Goal: Find contact information: Find contact information

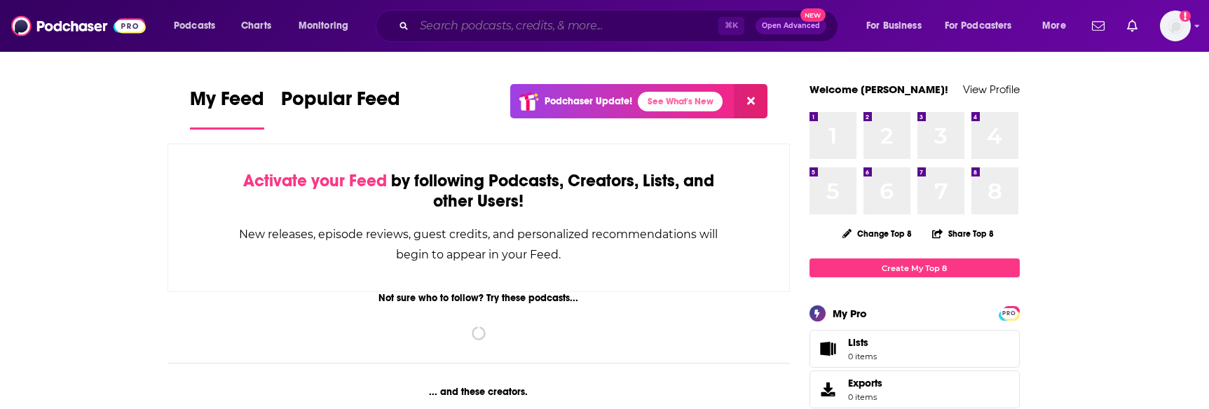
click at [612, 18] on input "Search podcasts, credits, & more..." at bounding box center [566, 26] width 304 height 22
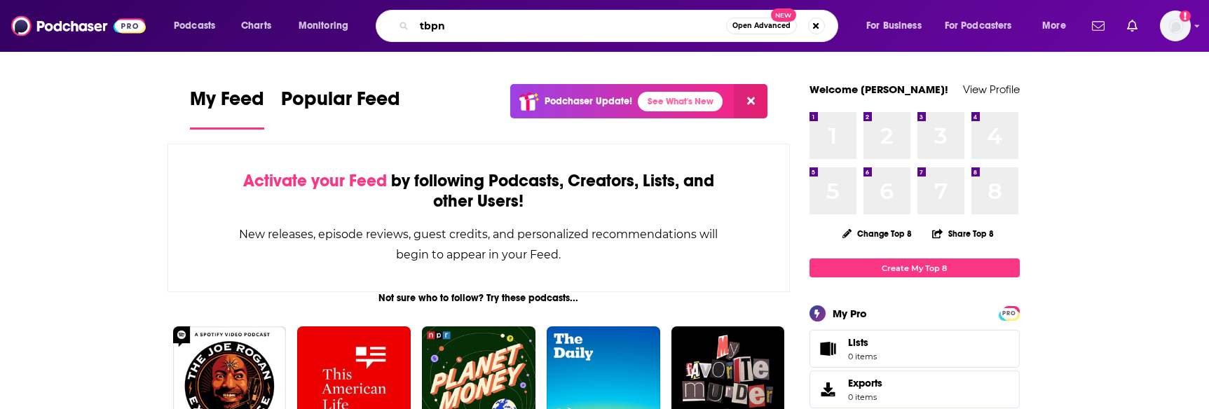
type input "tbpn"
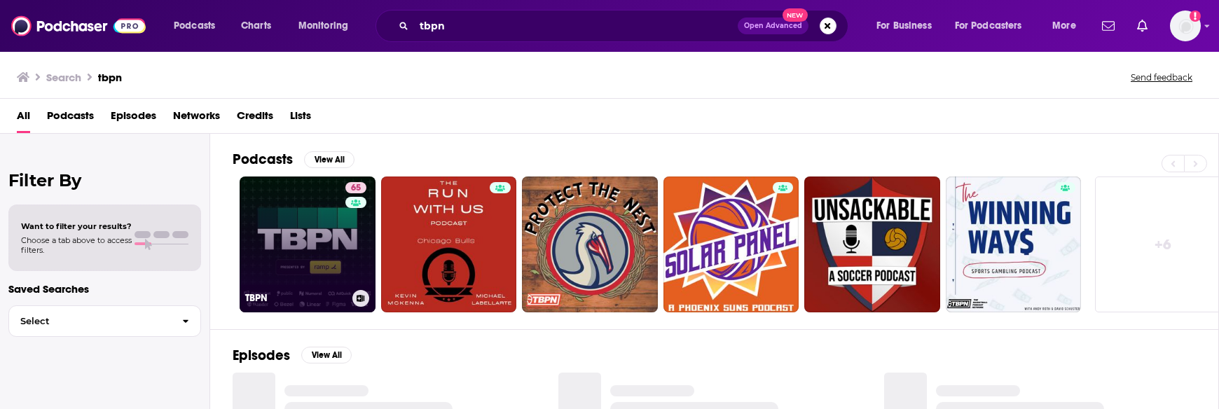
click at [325, 253] on link "65 TBPN" at bounding box center [308, 245] width 136 height 136
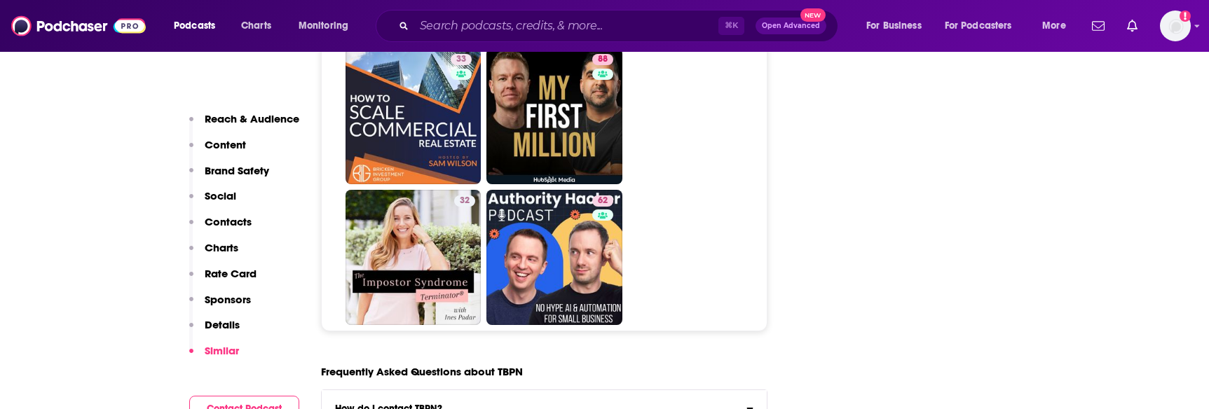
scroll to position [7299, 0]
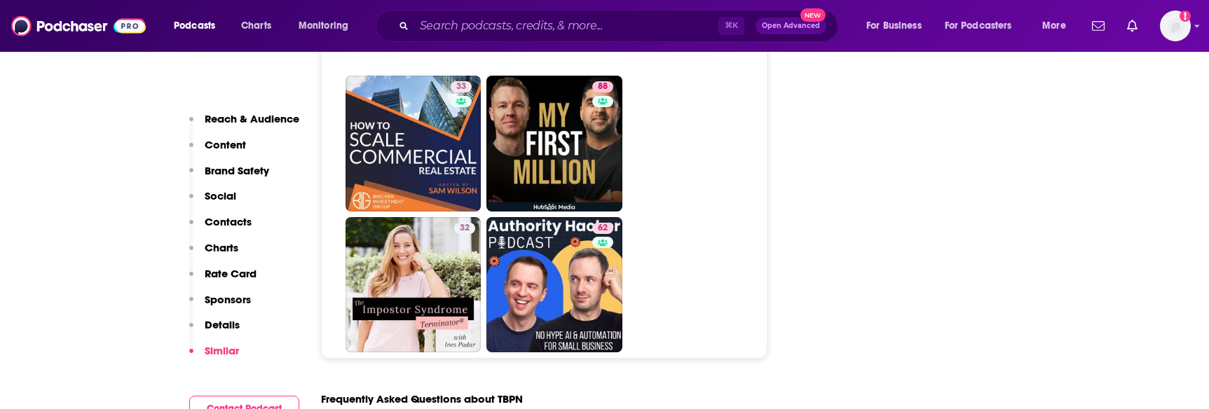
click at [0, 0] on input "How do I contact TBPN? Click here to view contact information for TBPN ." at bounding box center [0, 0] width 0 height 0
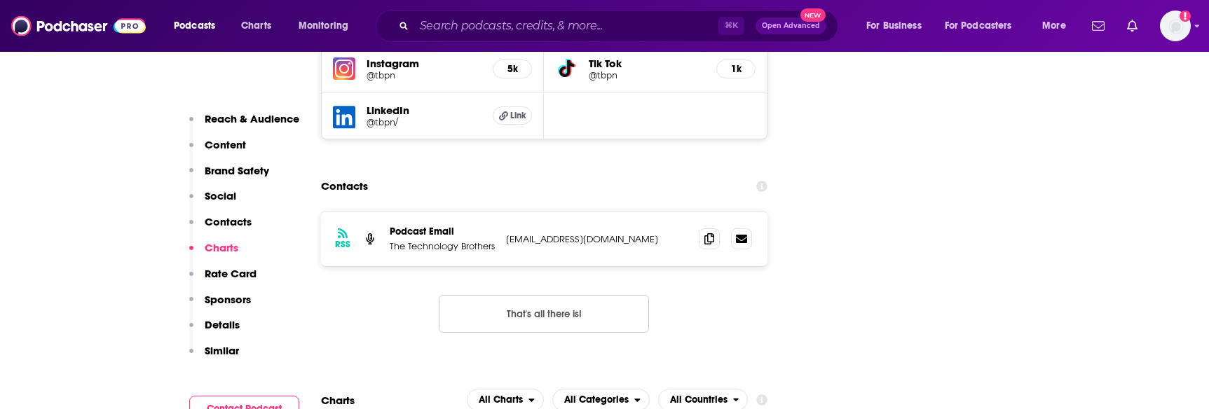
scroll to position [1711, 0]
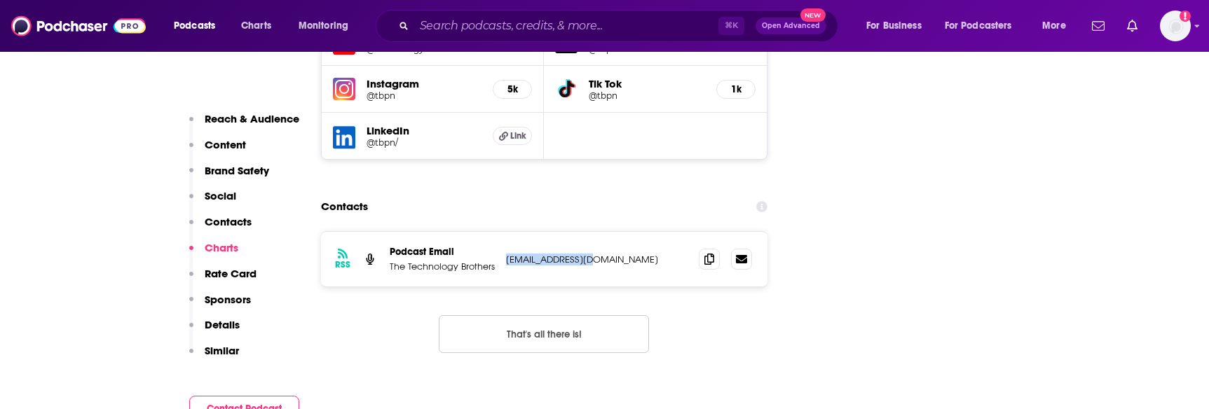
drag, startPoint x: 603, startPoint y: 163, endPoint x: 505, endPoint y: 163, distance: 98.8
click at [505, 232] on div "RSS Podcast Email The Technology Brothers [EMAIL_ADDRESS][DOMAIN_NAME] [EMAIL_A…" at bounding box center [544, 259] width 447 height 55
click at [233, 117] on p "Reach & Audience" at bounding box center [252, 118] width 95 height 13
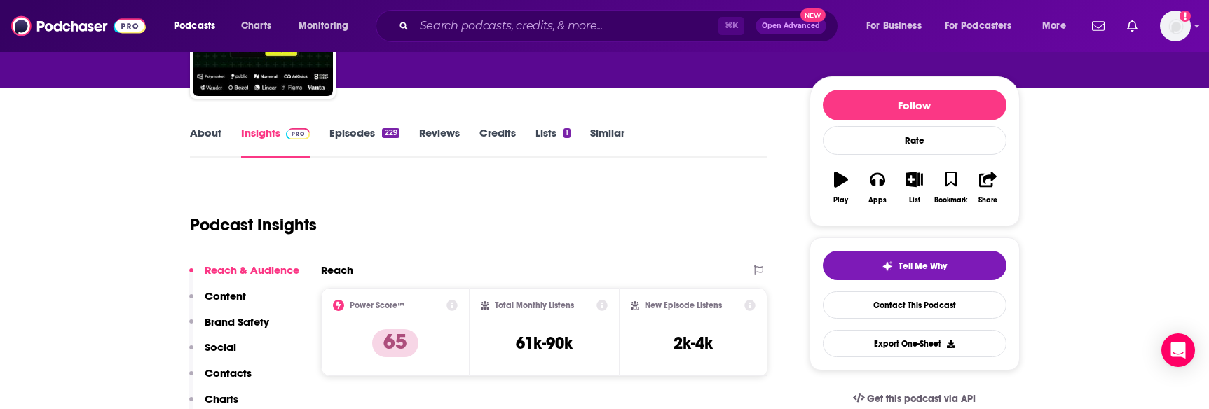
scroll to position [72, 0]
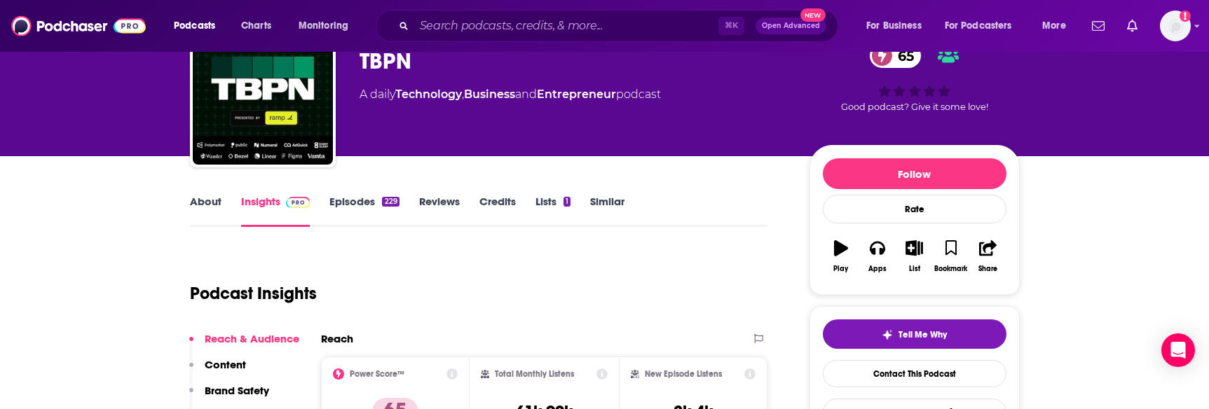
click at [198, 215] on link "About" at bounding box center [206, 211] width 32 height 32
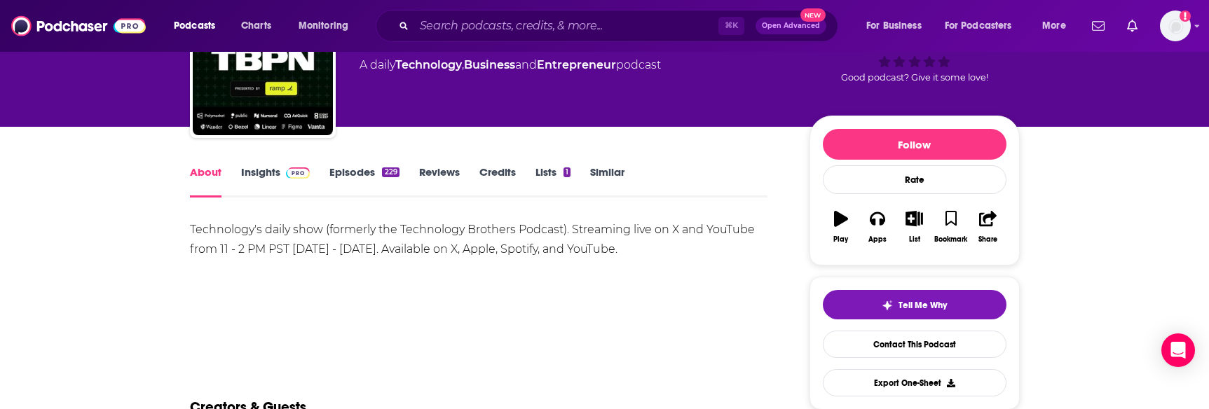
scroll to position [107, 0]
